Goal: Find specific page/section: Find specific page/section

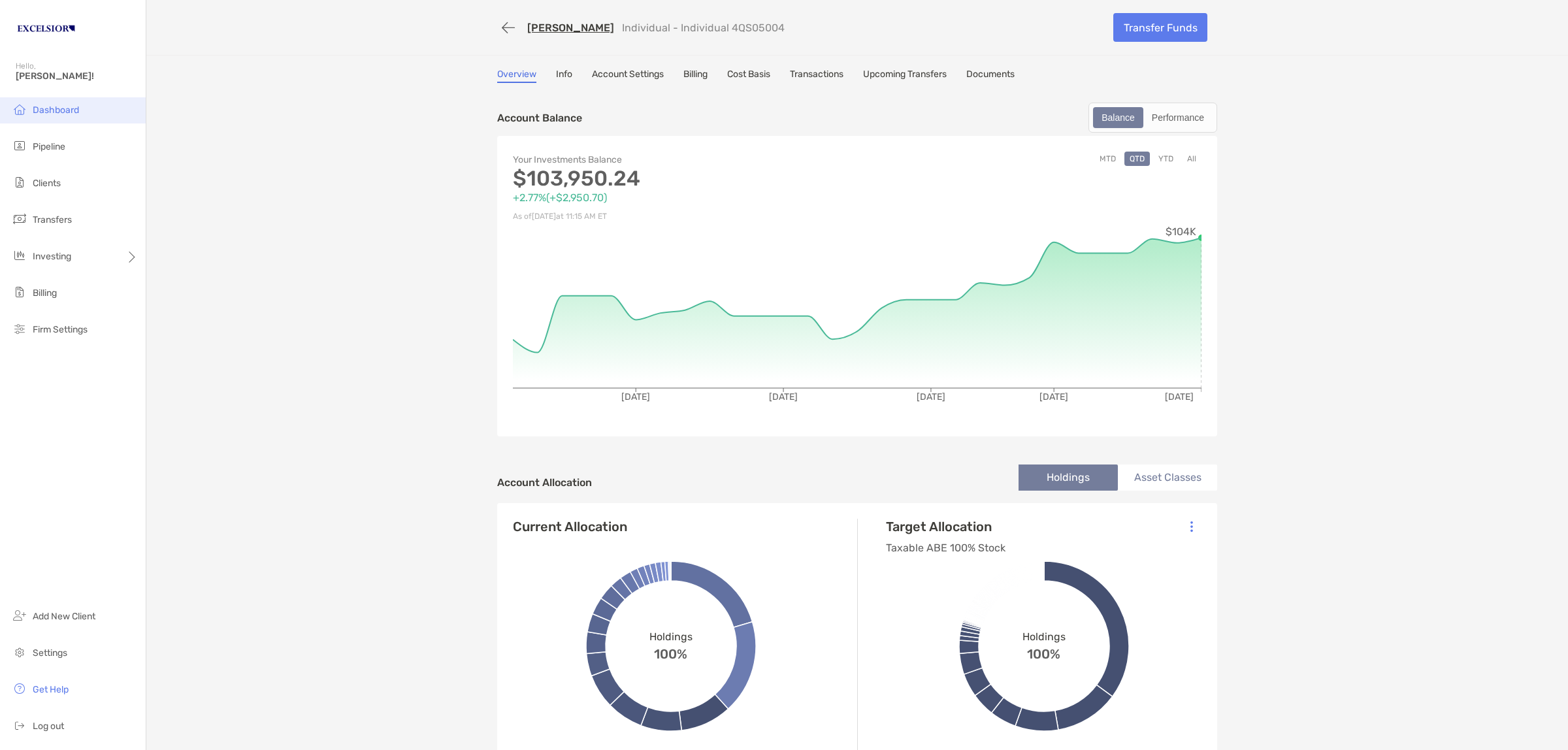
click at [49, 106] on span "Dashboard" at bounding box center [56, 110] width 47 height 11
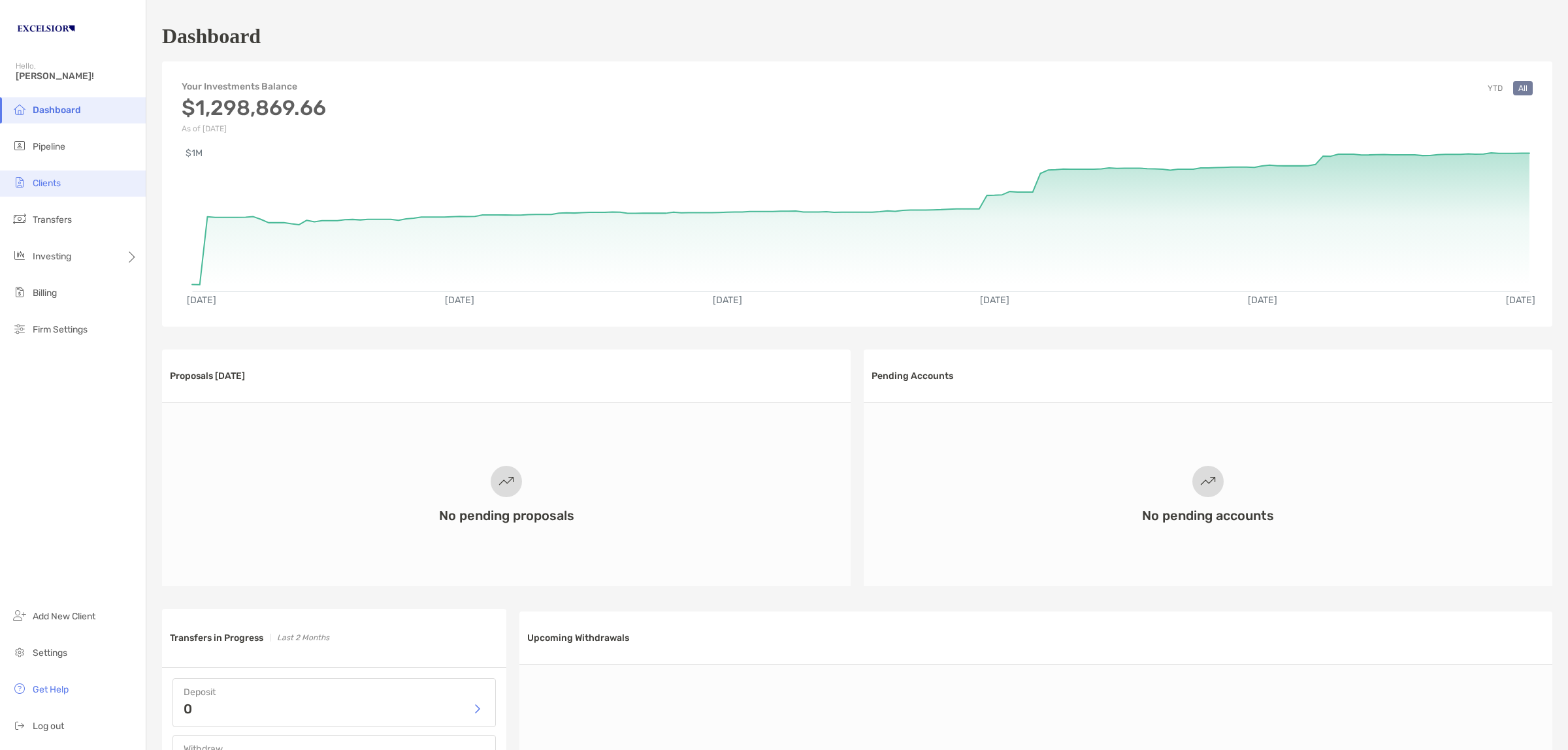
click at [66, 187] on li "Clients" at bounding box center [73, 183] width 146 height 26
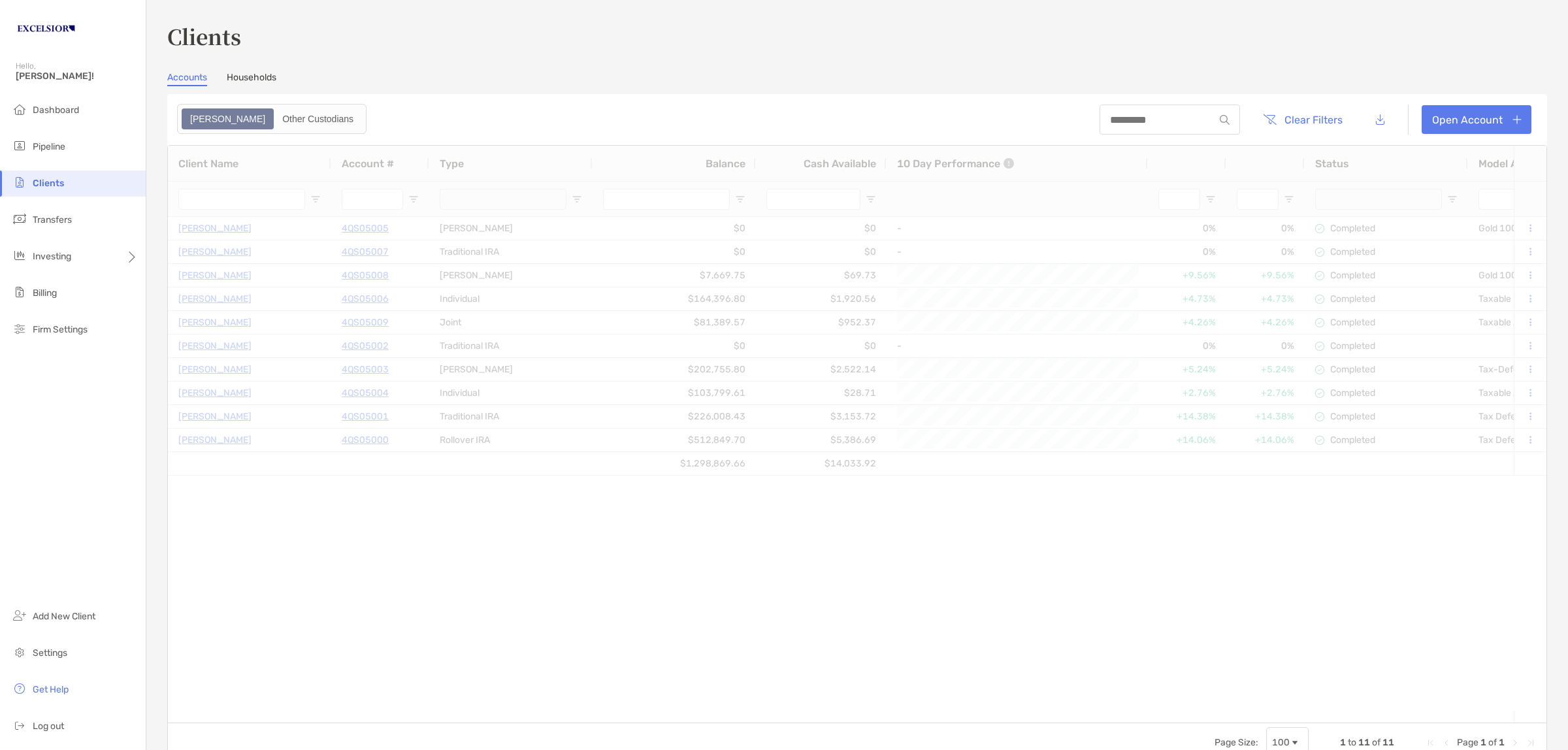
type input "**********"
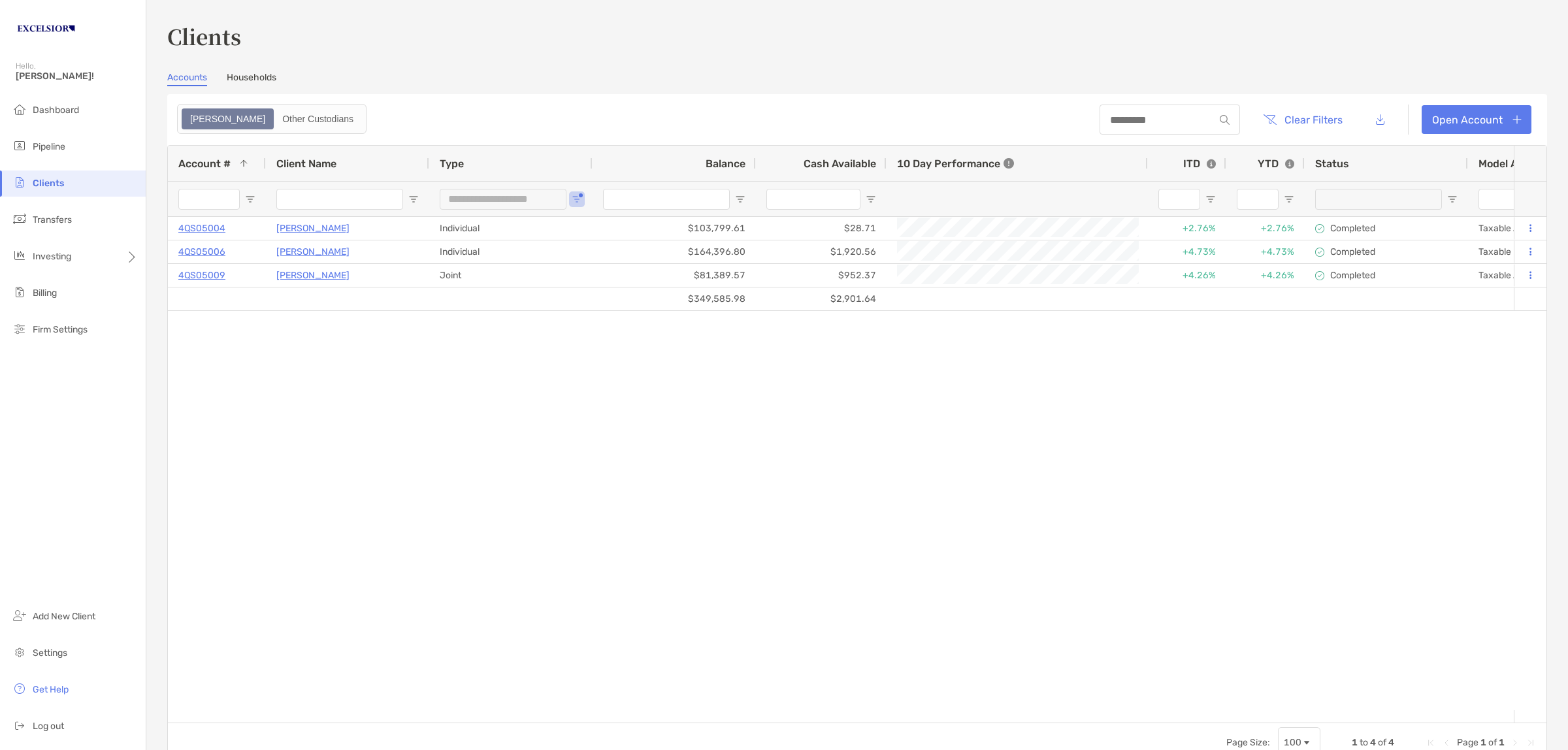
click at [264, 73] on link "Households" at bounding box center [251, 79] width 49 height 15
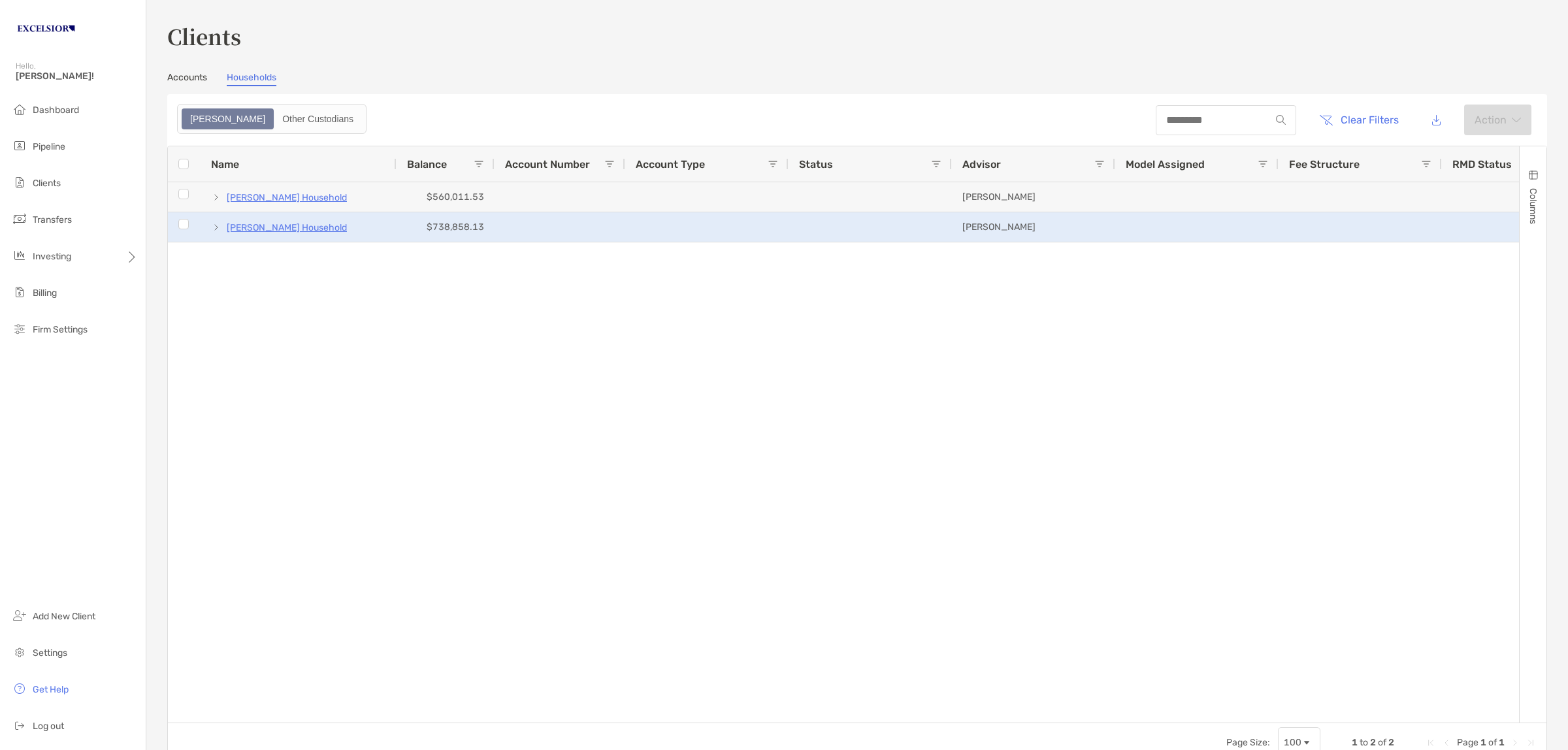
click at [266, 224] on p "[PERSON_NAME] Household" at bounding box center [286, 227] width 120 height 16
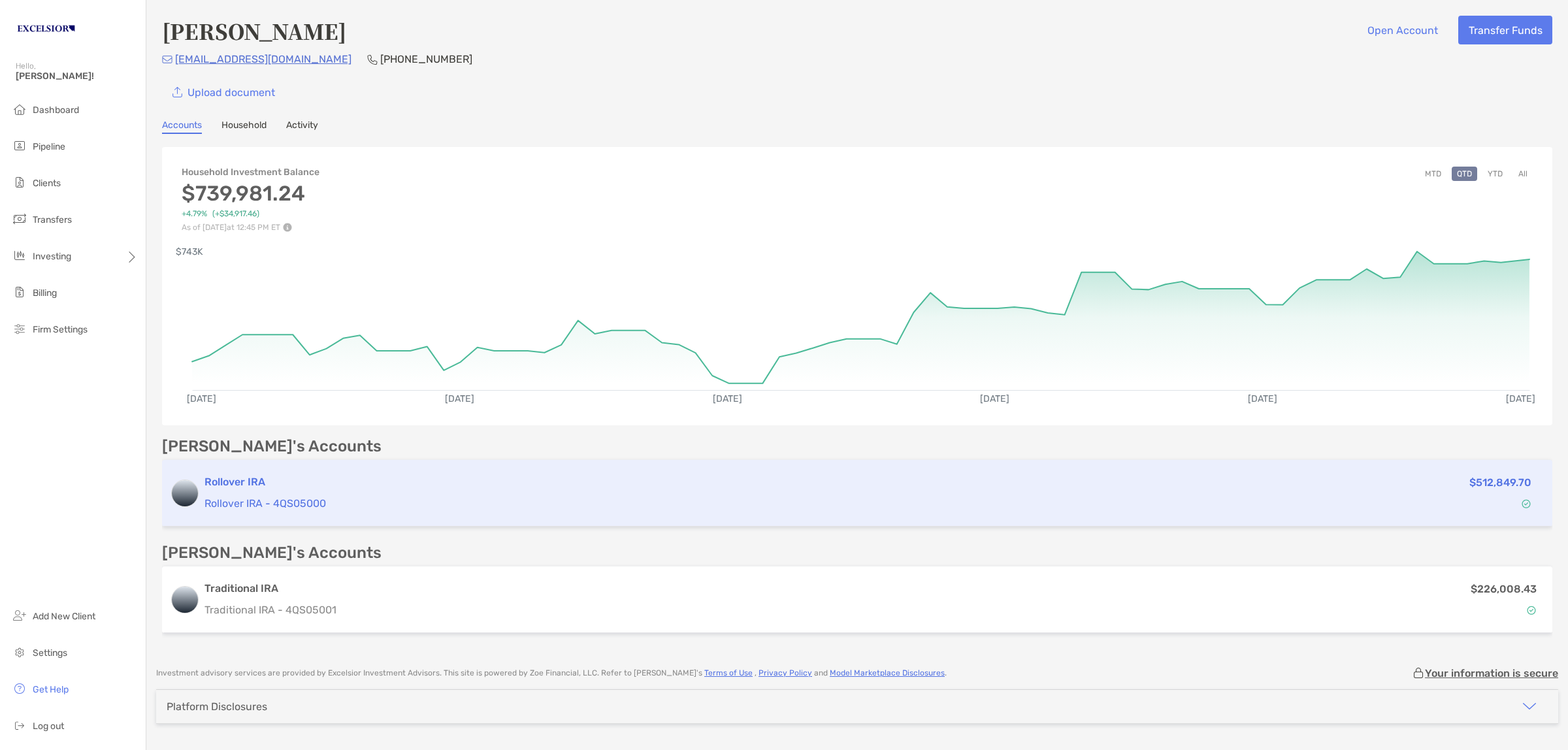
click at [276, 499] on p "Rollover IRA - 4QS05000" at bounding box center [745, 503] width 1081 height 16
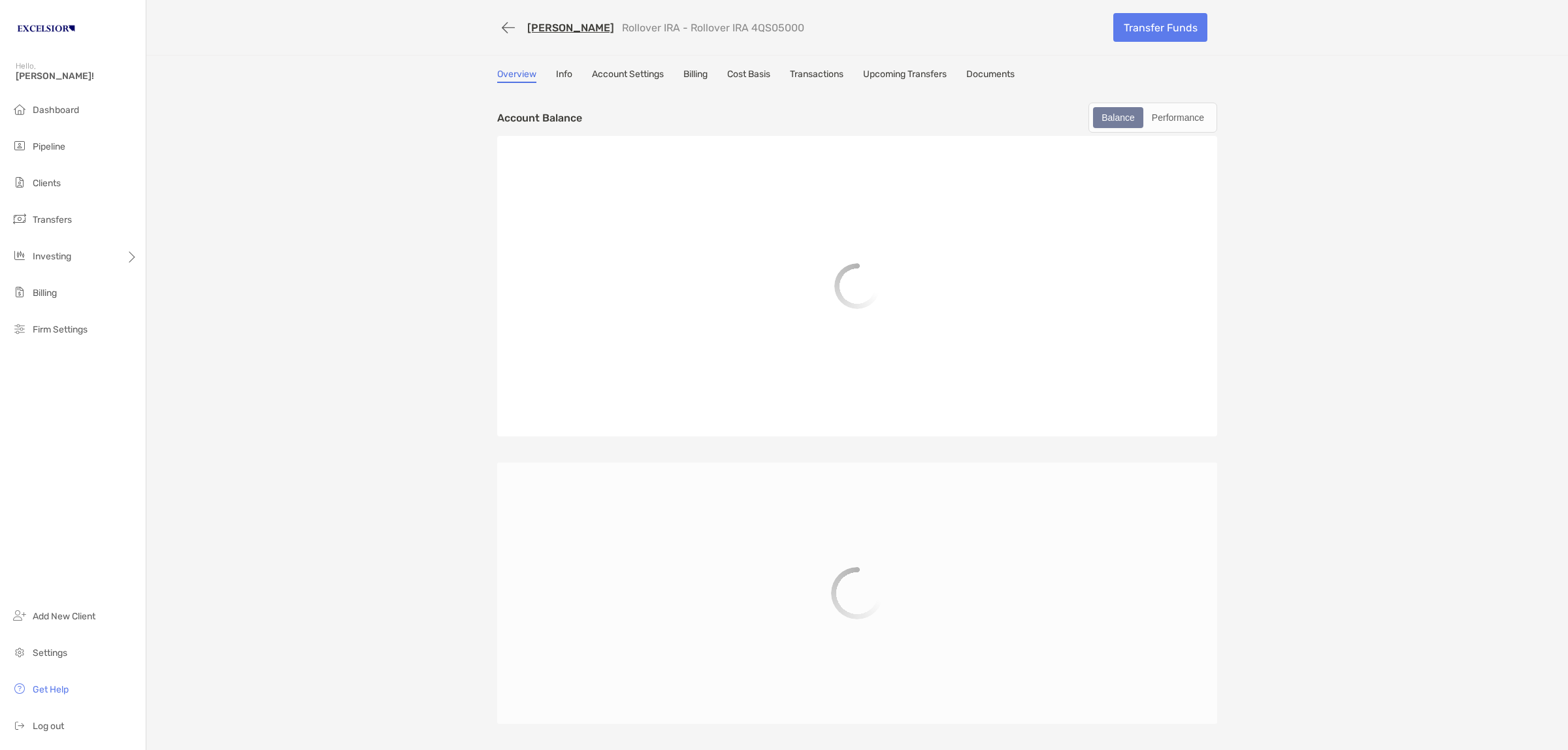
click at [305, 214] on div "[PERSON_NAME] IRA - Rollover IRA 4QS05000 Transfer Funds Overview Info Account …" at bounding box center [856, 454] width 1421 height 909
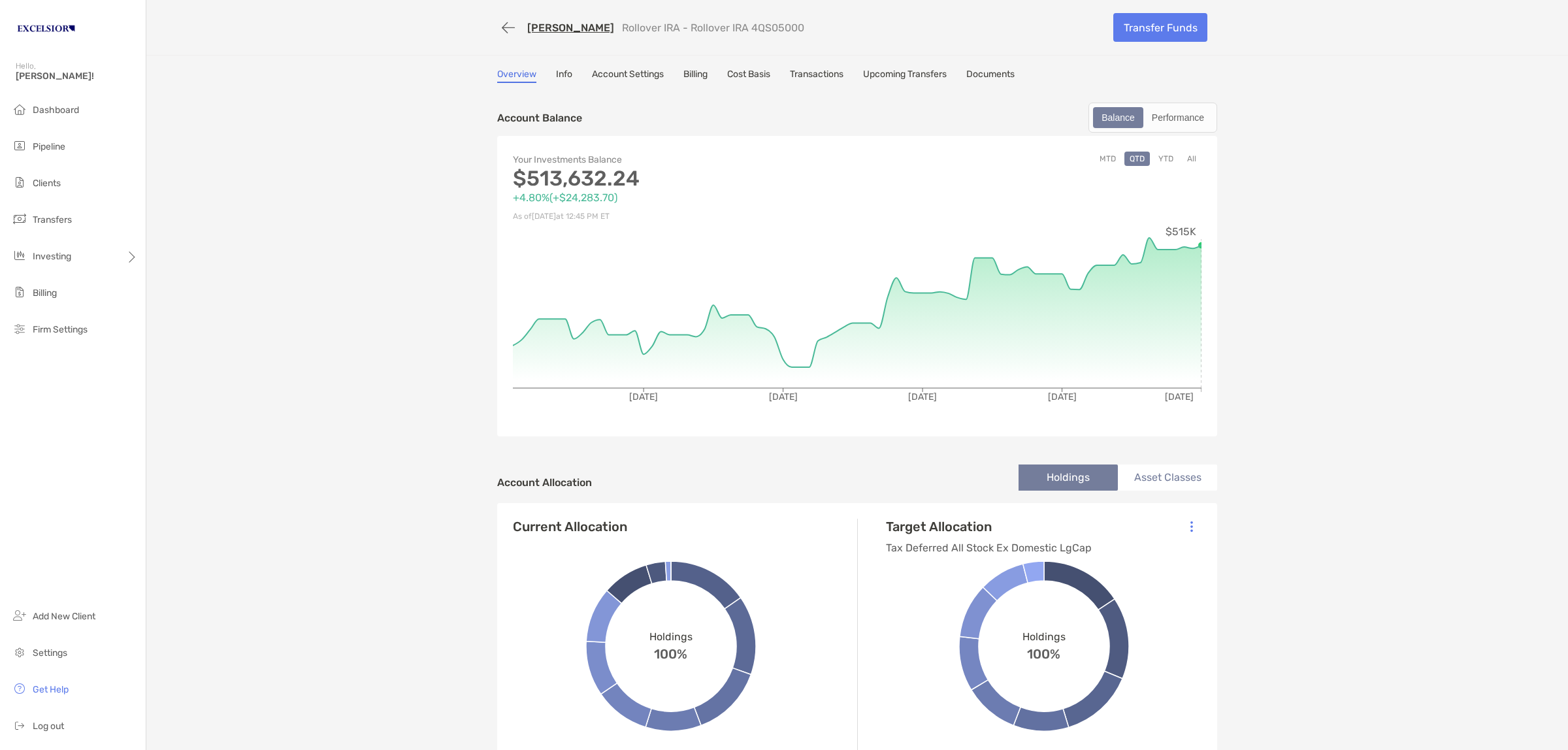
click at [429, 400] on div "[PERSON_NAME] IRA - Rollover IRA 4QS05000 Transfer Funds Overview Info Account …" at bounding box center [856, 716] width 1421 height 1433
click at [498, 24] on button "button" at bounding box center [508, 28] width 22 height 24
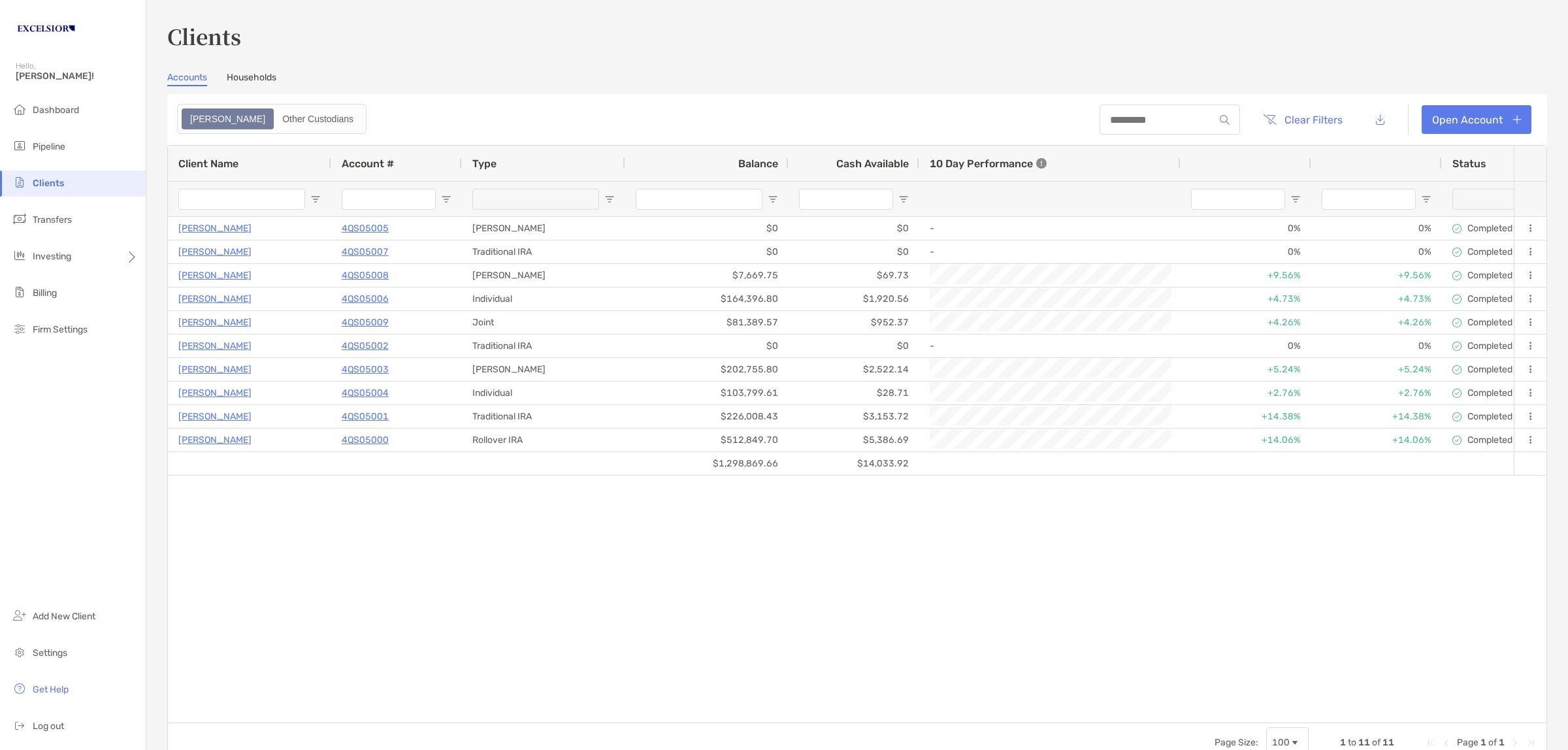
type input "**********"
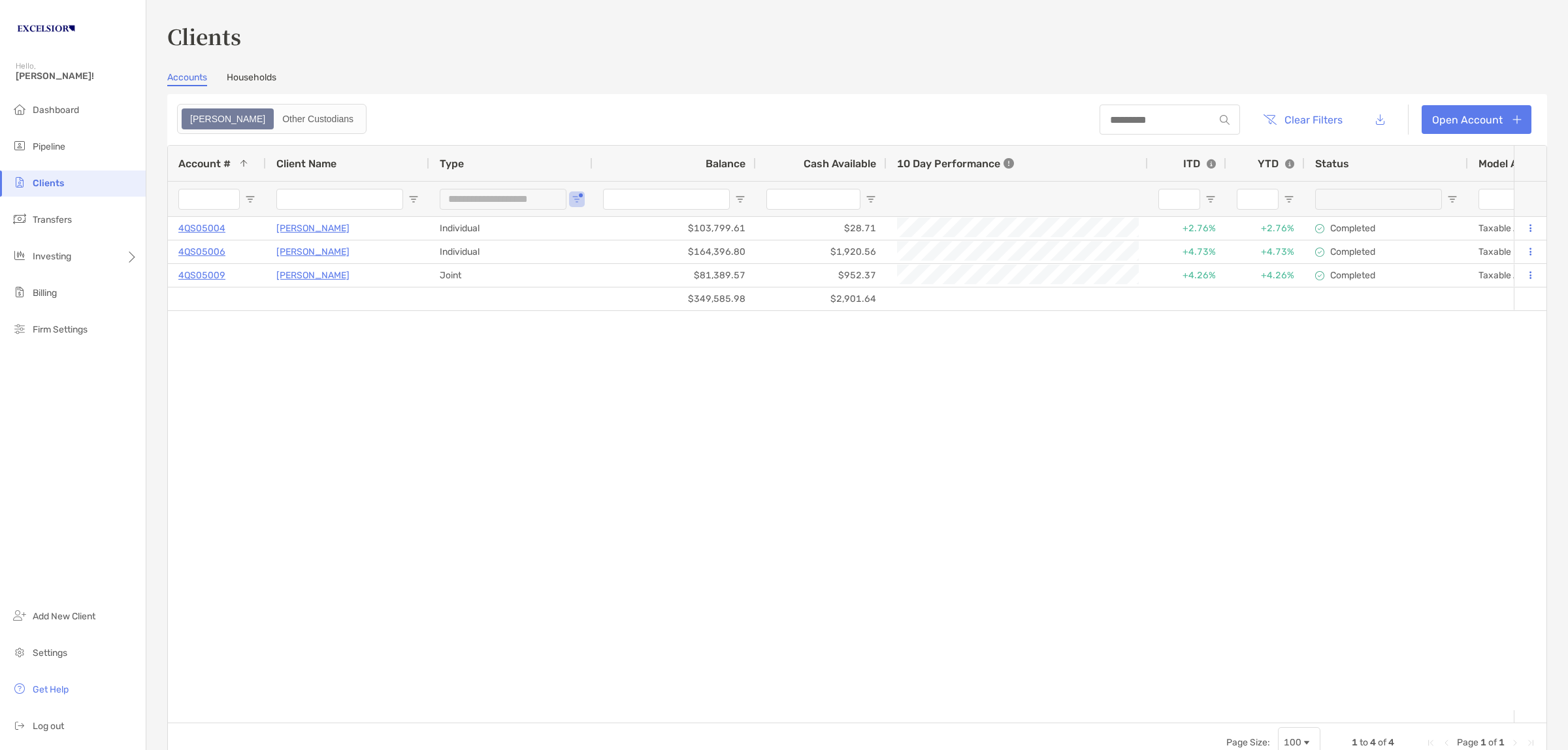
click at [246, 73] on link "Households" at bounding box center [251, 79] width 49 height 15
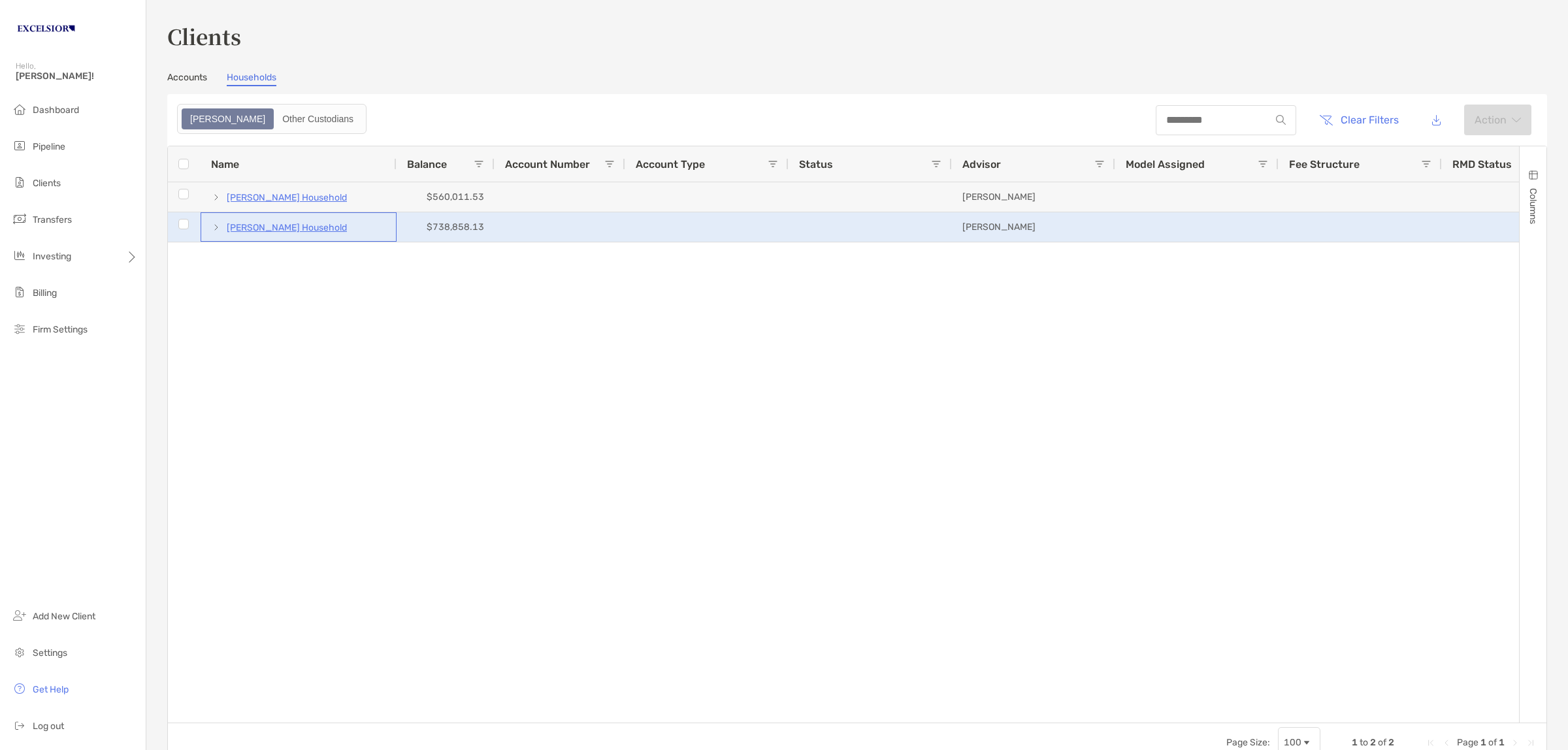
click at [305, 224] on p "[PERSON_NAME] Household" at bounding box center [286, 227] width 120 height 16
